Goal: Book appointment/travel/reservation

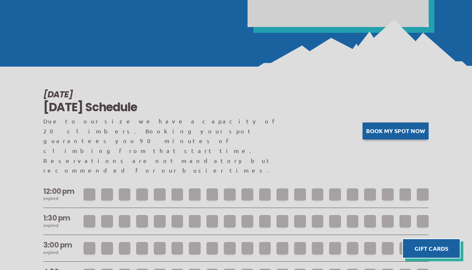
scroll to position [465, 0]
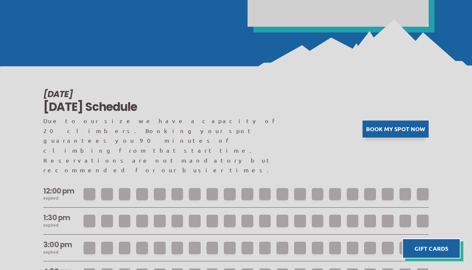
click at [382, 120] on button "Book my spot now" at bounding box center [396, 128] width 66 height 17
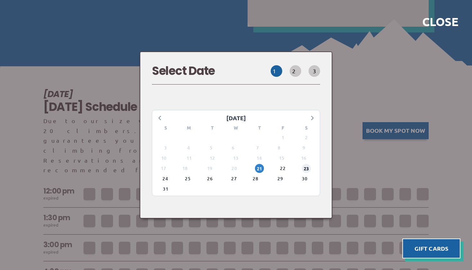
click at [307, 164] on span "23" at bounding box center [306, 168] width 9 height 9
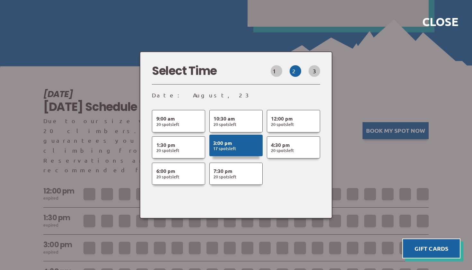
click at [244, 139] on button "3:00 pm 17 Spot s Left" at bounding box center [235, 146] width 53 height 22
select select
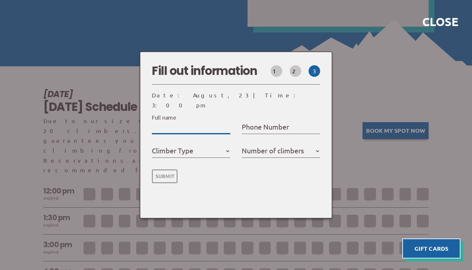
type input "H"
select select
type input "Ha"
select select
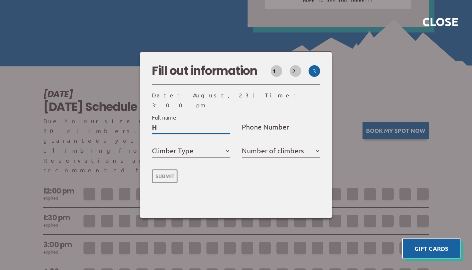
select select
type input "Hay"
select select
type input "Hayl"
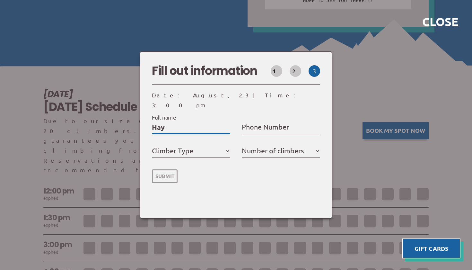
select select
type input "Hayle"
select select
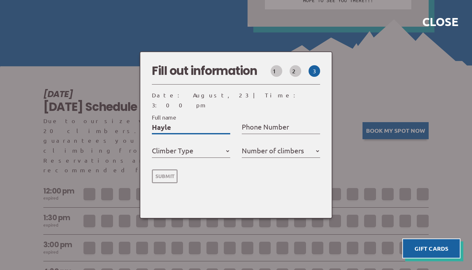
type input "Hayley"
select select
type input "Hayley"
select select
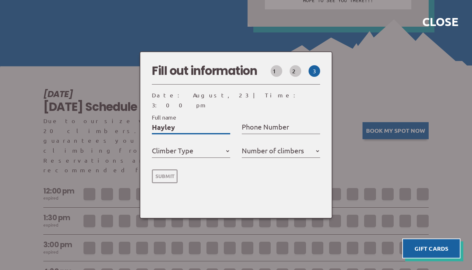
select select
type input "[PERSON_NAME]"
select select
type input "Hayley We"
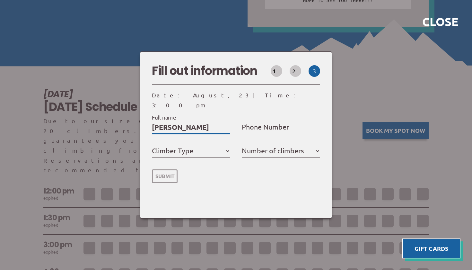
select select
type input "[PERSON_NAME]"
select select
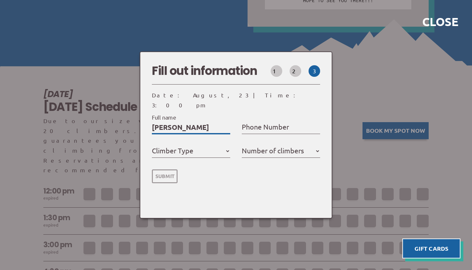
type input "[PERSON_NAME]"
select select
type input "[PERSON_NAME]"
select select
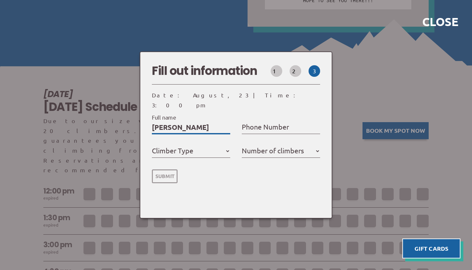
select select
type input "[PERSON_NAME]"
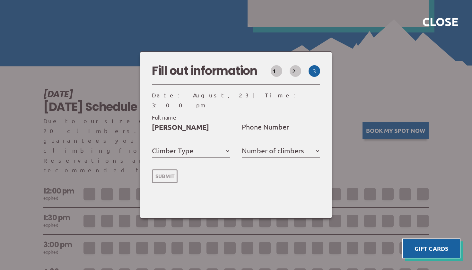
click at [259, 124] on label "Phone Number" at bounding box center [265, 127] width 47 height 12
click at [259, 124] on input "Phone Number" at bounding box center [281, 127] width 78 height 10
type input "8"
select select
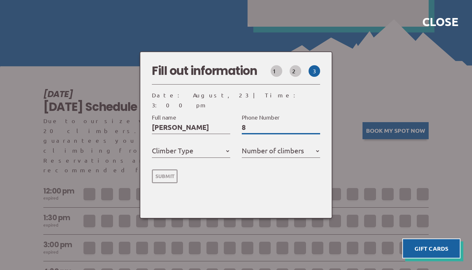
type input "81"
select select
type input "815"
select select
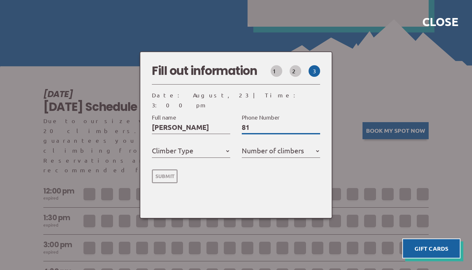
select select
type input "8157"
select select
type input "81574"
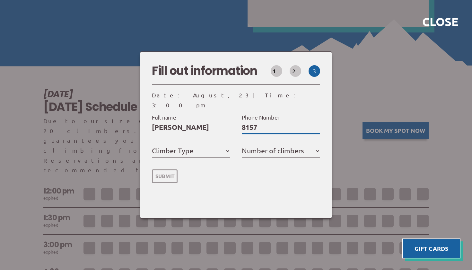
select select
type input "815742"
select select
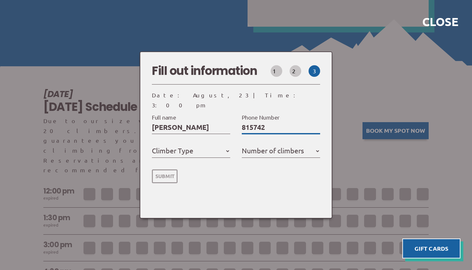
type input "8157422"
select select
type input "81574222"
select select
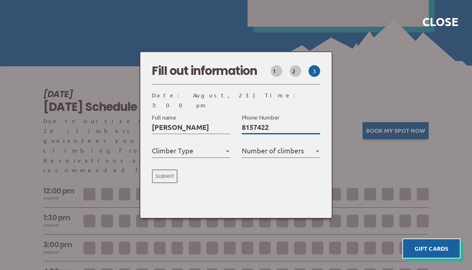
select select
type input "815742220"
select select
type input "8157422204"
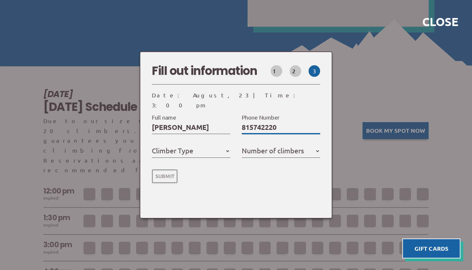
select select
type input "8157422204"
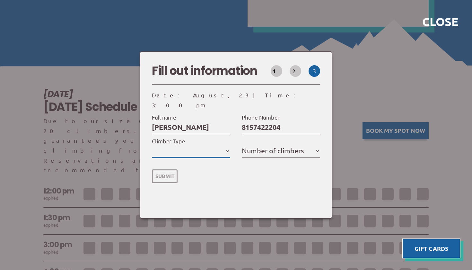
select select "First Time Climber"
click at [251, 148] on label "Number of climbers" at bounding box center [273, 151] width 62 height 12
click at [251, 148] on select "1 2 3 4 5" at bounding box center [281, 151] width 78 height 10
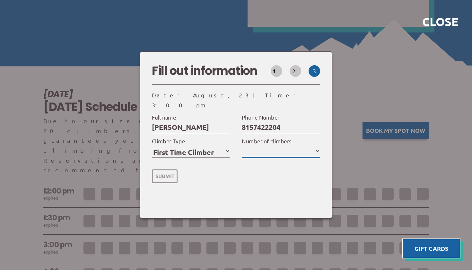
select select "3"
click at [171, 169] on input "Submit" at bounding box center [165, 176] width 26 height 14
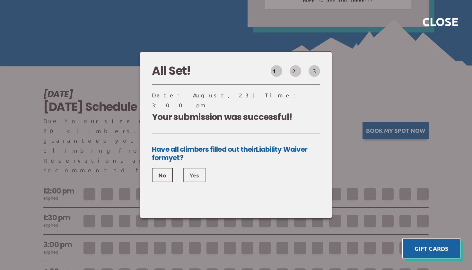
click at [183, 170] on link "Yes" at bounding box center [194, 175] width 22 height 14
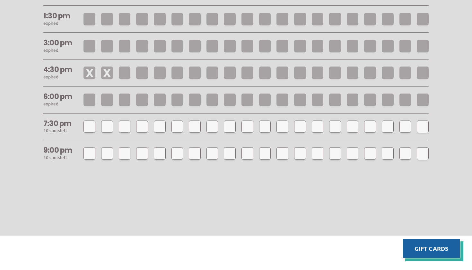
scroll to position [534, 0]
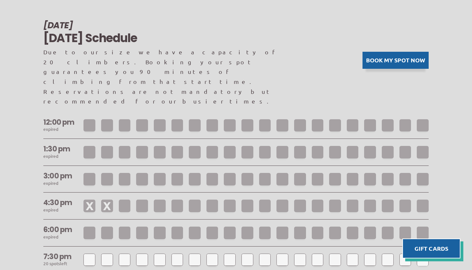
click at [374, 52] on button "Book my spot now" at bounding box center [396, 60] width 66 height 17
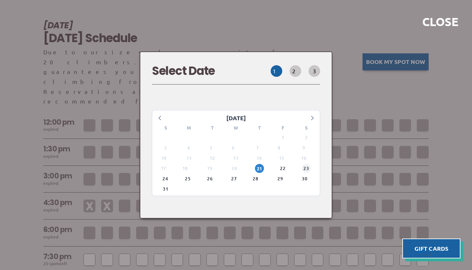
scroll to position [533, 0]
click at [302, 164] on span "23" at bounding box center [306, 168] width 9 height 9
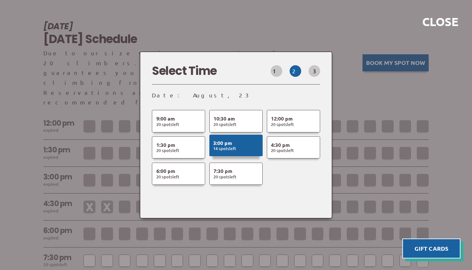
click at [240, 139] on button "3:00 pm 14 Spot s Left" at bounding box center [235, 146] width 53 height 22
select select
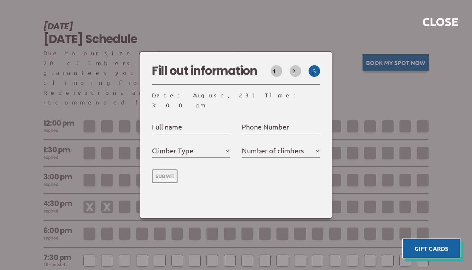
select select
type input "H"
select select
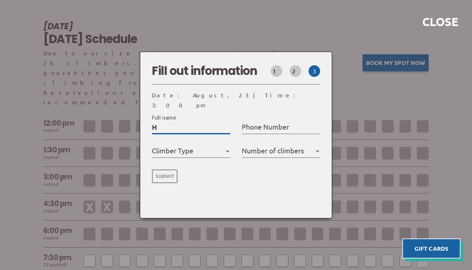
type input "Ha"
select select
type input "Hay"
select select
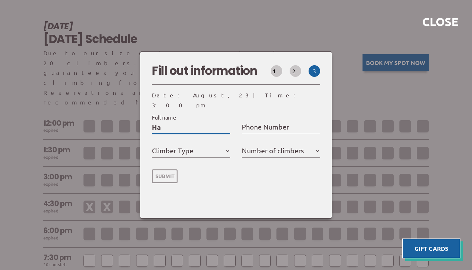
select select
type input "Hayl"
select select
type input "Hayle"
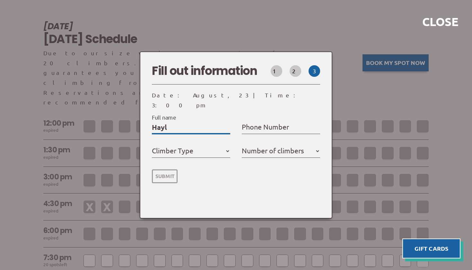
select select
type input "Hayley"
select select
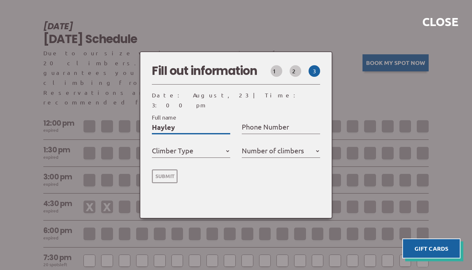
type input "Hayley"
select select
type input "[PERSON_NAME]"
select select
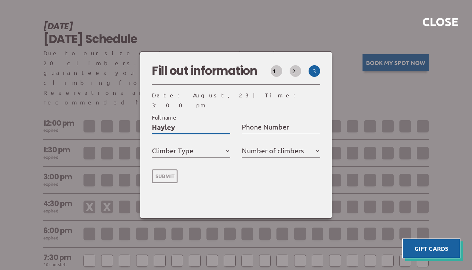
select select
type input "Hayley We"
select select
type input "[PERSON_NAME]"
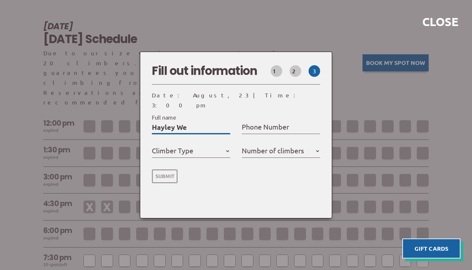
select select
type input "[PERSON_NAME]"
select select
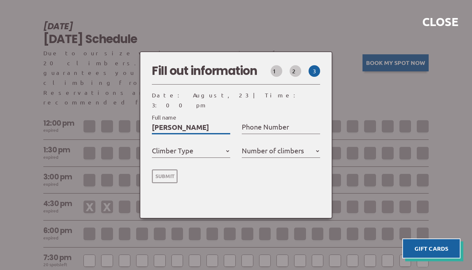
type input "[PERSON_NAME]"
select select
type input "[PERSON_NAME]"
click at [260, 121] on label "Phone Number" at bounding box center [265, 127] width 47 height 12
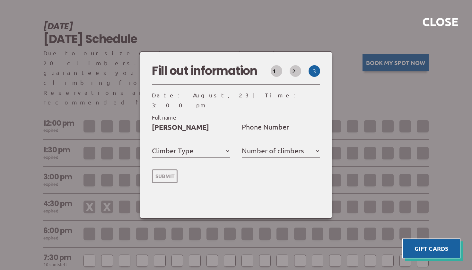
click at [260, 122] on input "Phone Number" at bounding box center [281, 127] width 78 height 10
type input "8"
select select
type input "81"
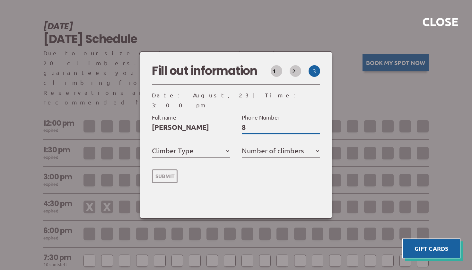
select select
type input "815"
select select
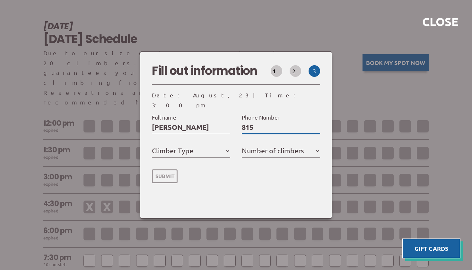
type input "8157"
select select
type input "81574"
select select
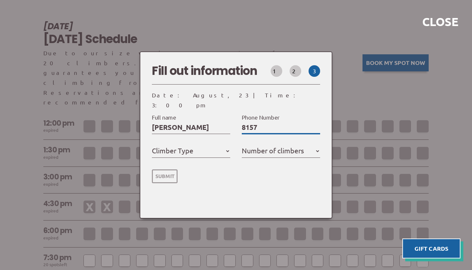
select select
type input "815742"
select select
type input "8157422"
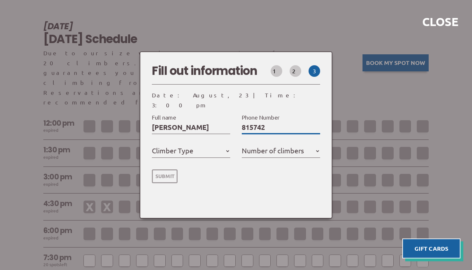
select select
type input "81574222"
select select
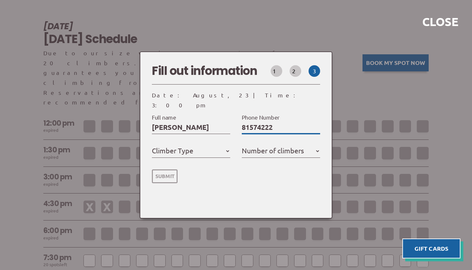
type input "815742220"
select select
type input "8157422204"
select select
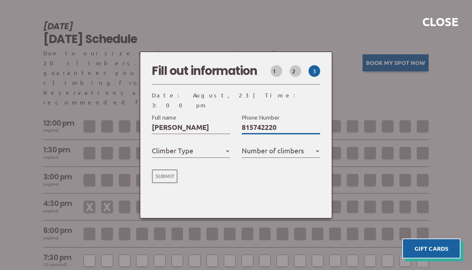
select select
type input "8157422204"
click at [205, 139] on form "[PERSON_NAME] Full name First & last name please [PHONE_NUMBER] Phone Number En…" at bounding box center [236, 147] width 168 height 75
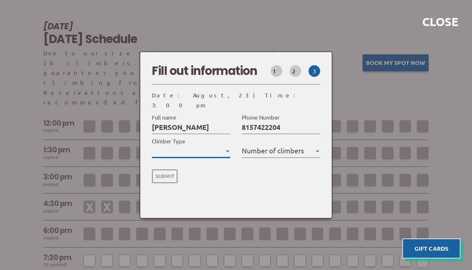
select select "First Time Climber"
click at [252, 148] on label "Number of climbers" at bounding box center [273, 151] width 62 height 12
click at [252, 148] on select "1 2 3 4 5" at bounding box center [281, 151] width 78 height 10
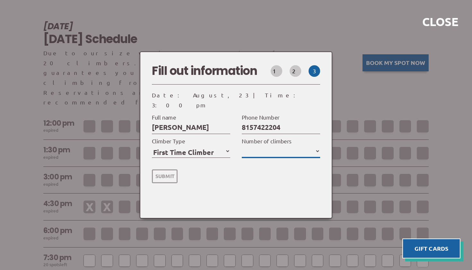
select select "3"
click at [171, 174] on input "Submit" at bounding box center [165, 176] width 26 height 14
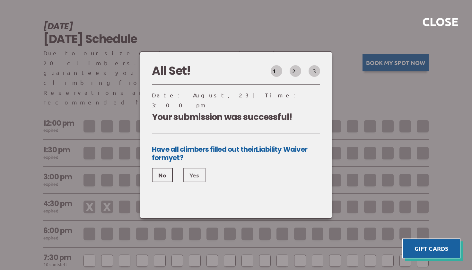
click at [188, 168] on link "Yes" at bounding box center [194, 175] width 22 height 14
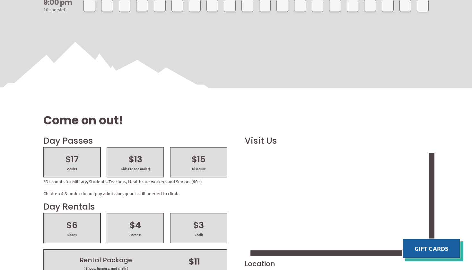
scroll to position [816, 0]
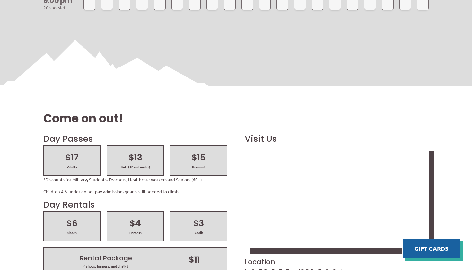
click at [147, 151] on h2 "$13" at bounding box center [135, 157] width 45 height 12
click at [134, 151] on h2 "$13" at bounding box center [135, 157] width 45 height 12
click at [168, 110] on h1 "Come on out!" at bounding box center [235, 118] width 385 height 16
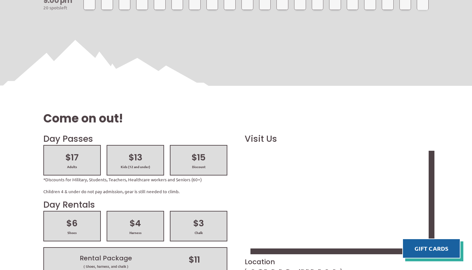
click at [124, 151] on h2 "$13" at bounding box center [135, 157] width 45 height 12
click at [132, 151] on h2 "$13" at bounding box center [135, 157] width 45 height 12
click at [151, 97] on div "Come on out!" at bounding box center [235, 110] width 385 height 46
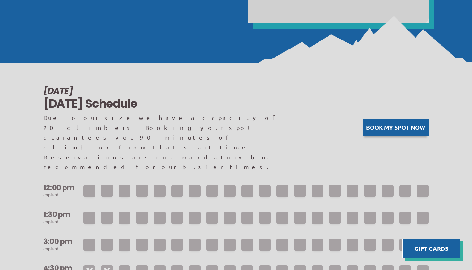
scroll to position [462, 0]
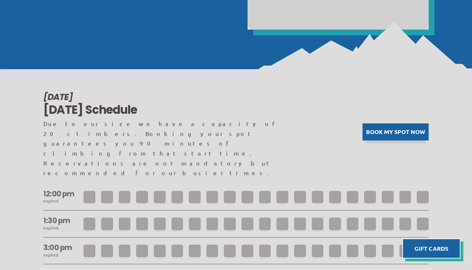
click at [379, 123] on button "Book my spot now" at bounding box center [396, 131] width 66 height 17
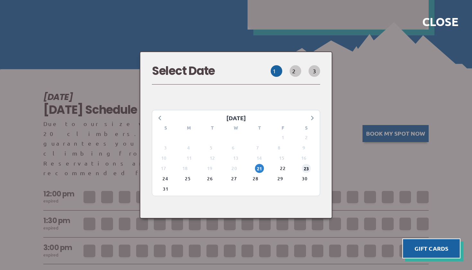
click at [305, 164] on span "23" at bounding box center [306, 168] width 9 height 9
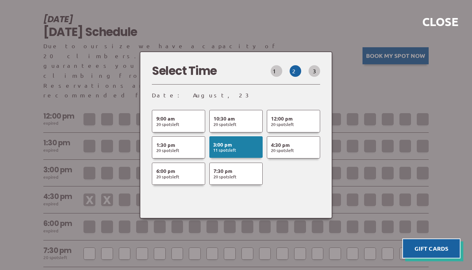
scroll to position [537, 0]
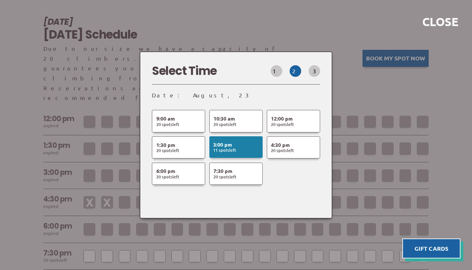
click at [320, 33] on div at bounding box center [236, 135] width 472 height 270
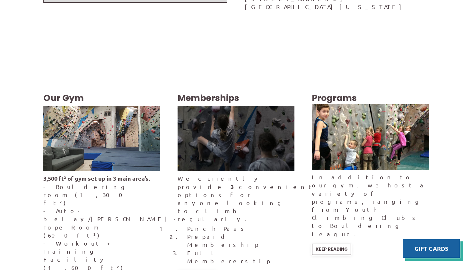
scroll to position [1089, 0]
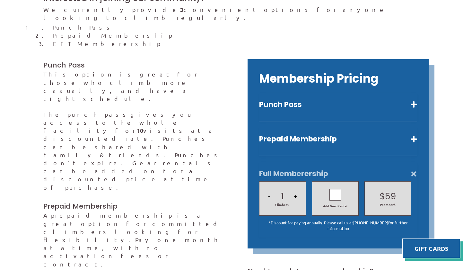
scroll to position [167, 0]
click at [417, 100] on button "Punch Pass" at bounding box center [338, 104] width 158 height 9
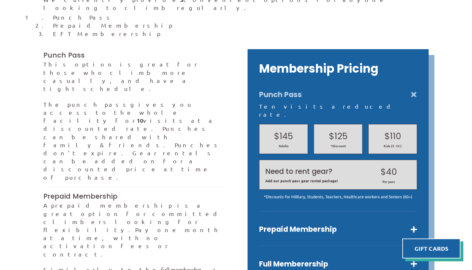
scroll to position [177, 0]
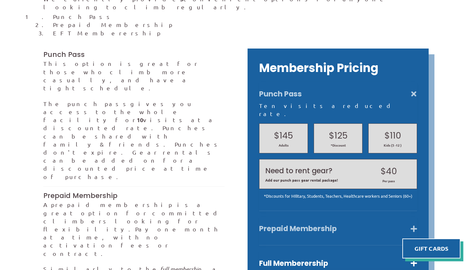
click at [413, 224] on button "Prepaid Membership" at bounding box center [338, 228] width 158 height 9
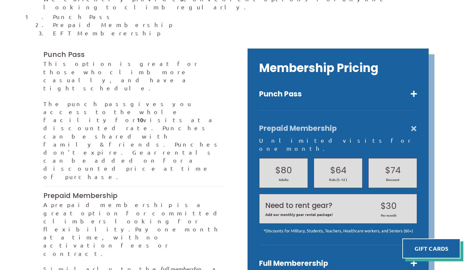
click at [417, 124] on button "Prepaid Membership" at bounding box center [338, 128] width 158 height 9
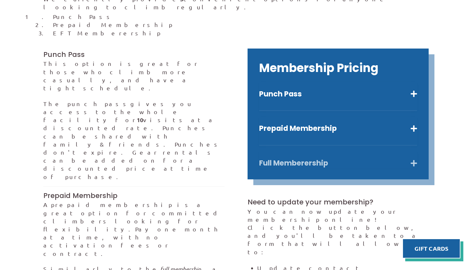
click at [411, 158] on button "Full Memberership" at bounding box center [338, 162] width 158 height 9
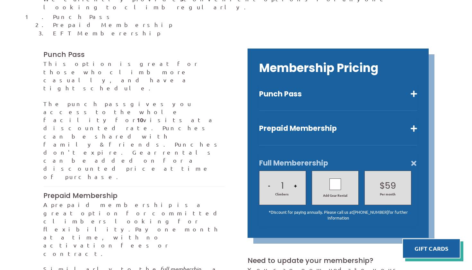
click at [411, 158] on button "Full Memberership" at bounding box center [338, 162] width 158 height 9
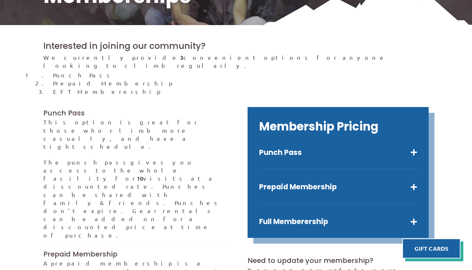
scroll to position [116, 0]
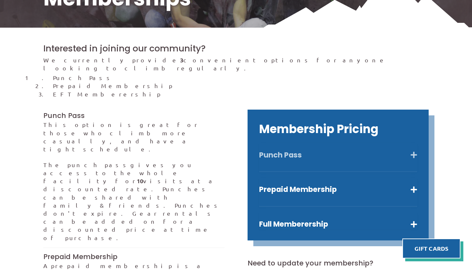
click at [414, 150] on button "Punch Pass" at bounding box center [338, 154] width 158 height 9
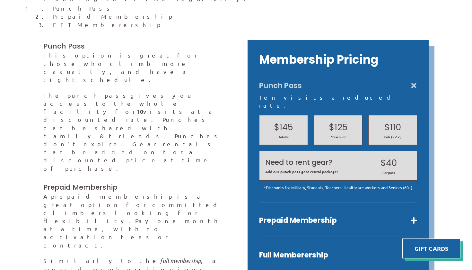
scroll to position [185, 0]
